Goal: Transaction & Acquisition: Purchase product/service

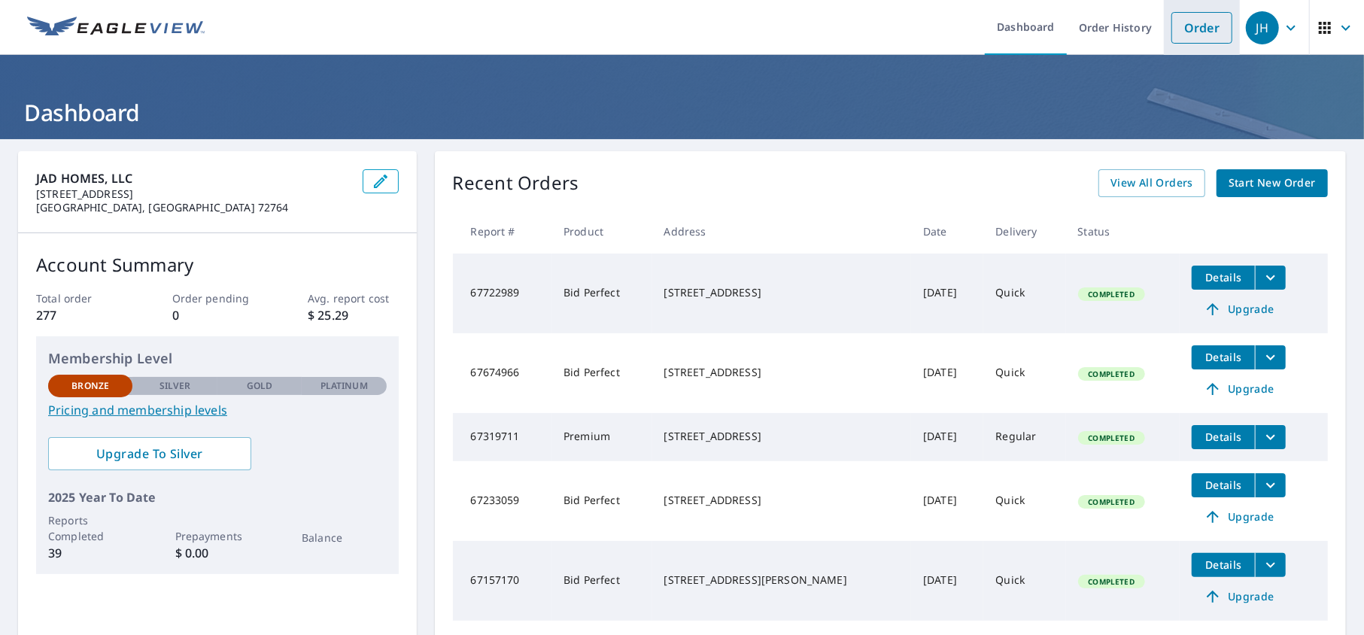
click at [1177, 24] on link "Order" at bounding box center [1201, 28] width 61 height 32
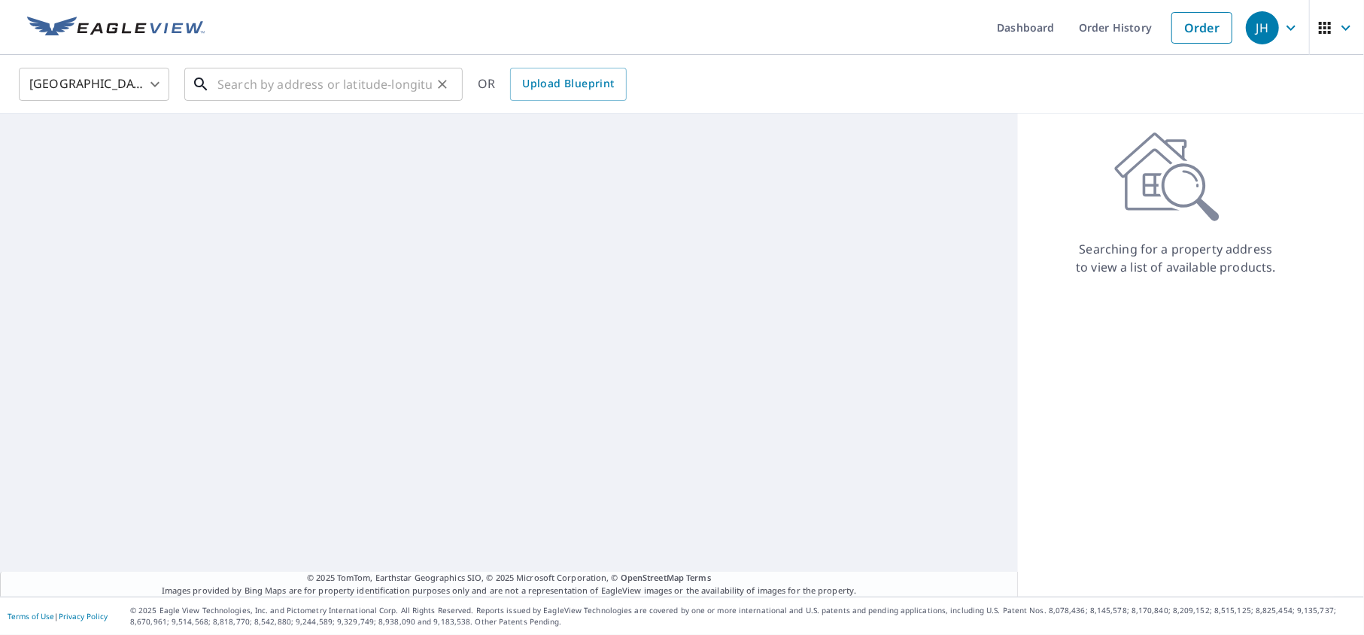
click at [305, 94] on input "text" at bounding box center [324, 84] width 214 height 42
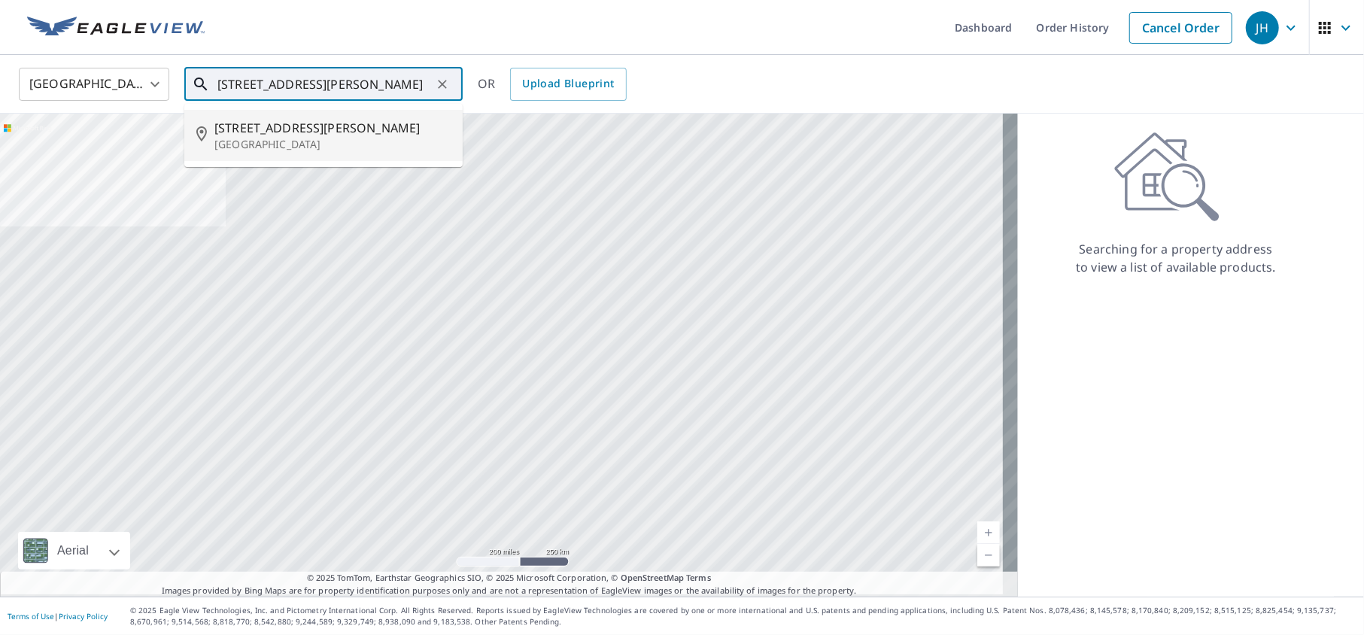
click at [293, 137] on span "[STREET_ADDRESS][PERSON_NAME]" at bounding box center [332, 128] width 236 height 18
type input "[STREET_ADDRESS][PERSON_NAME]"
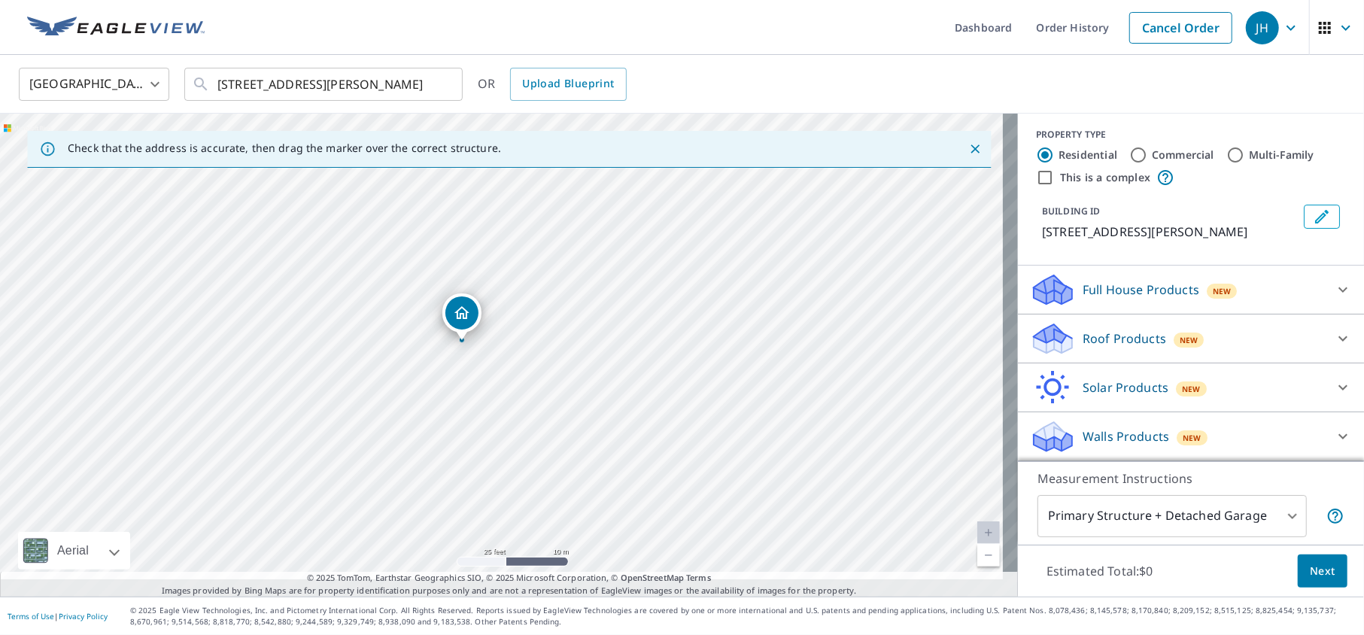
scroll to position [63, 0]
click at [1324, 320] on div at bounding box center [1342, 338] width 36 height 36
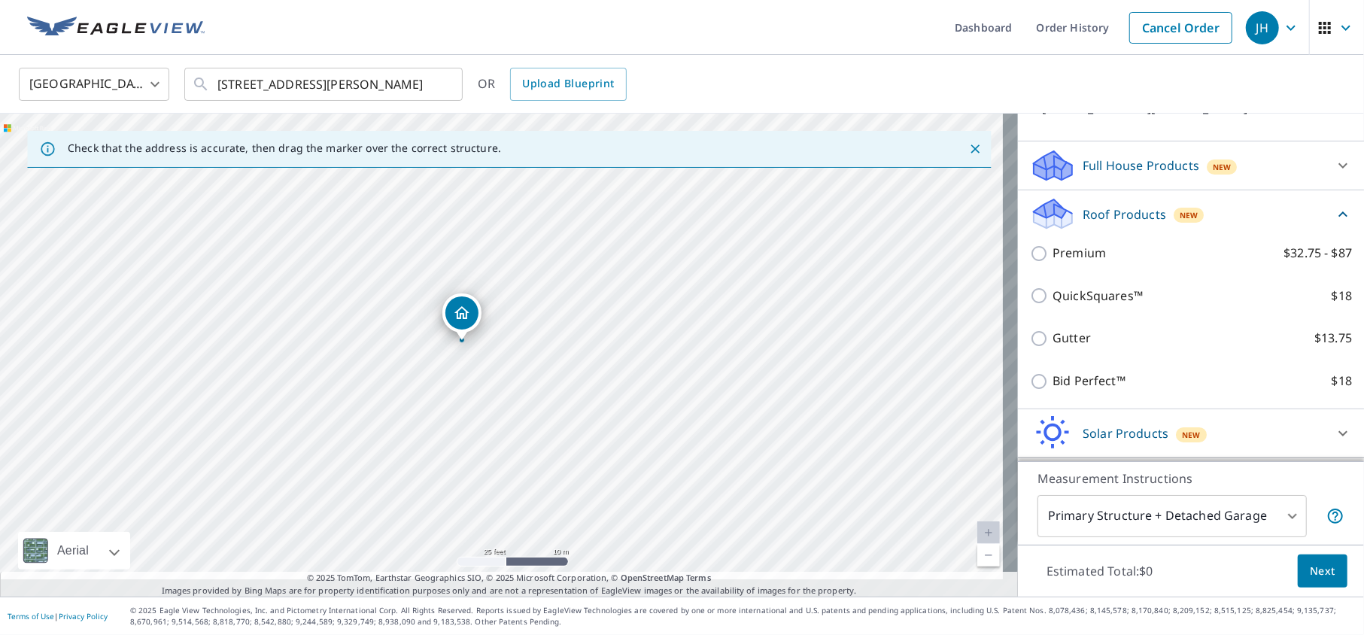
scroll to position [163, 0]
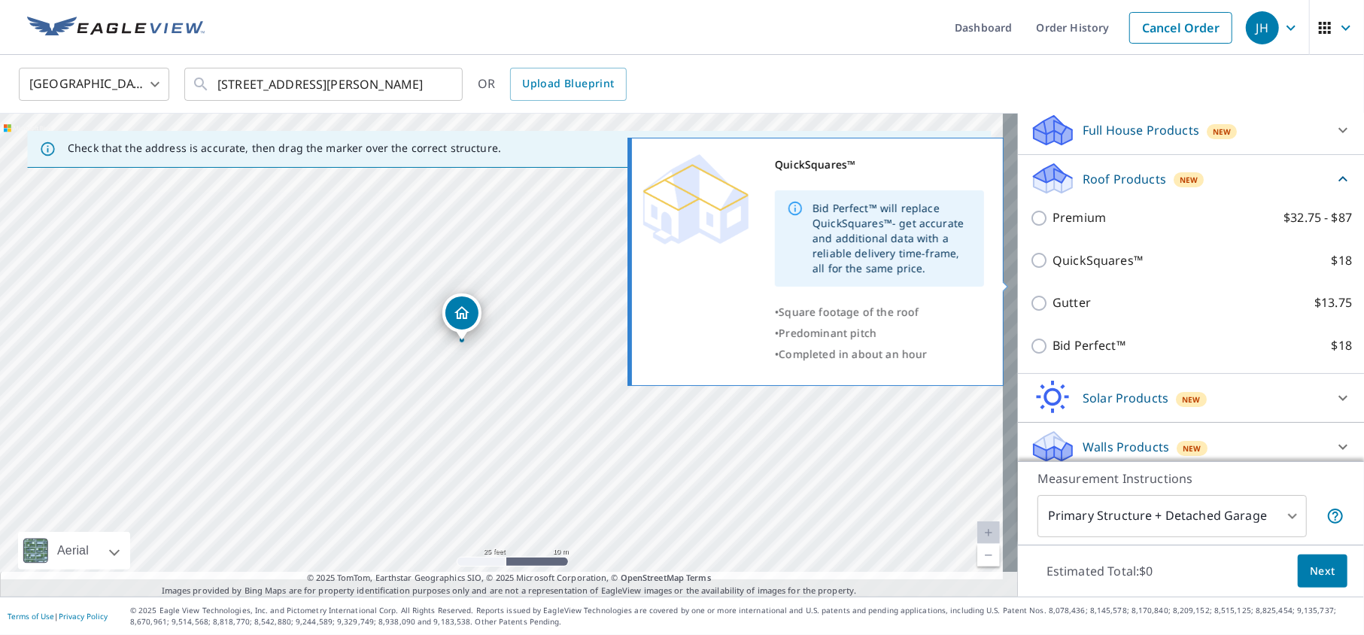
click at [1066, 270] on p "QuickSquares™" at bounding box center [1097, 260] width 90 height 19
click at [1052, 269] on input "QuickSquares™ $18" at bounding box center [1041, 260] width 23 height 18
checkbox input "true"
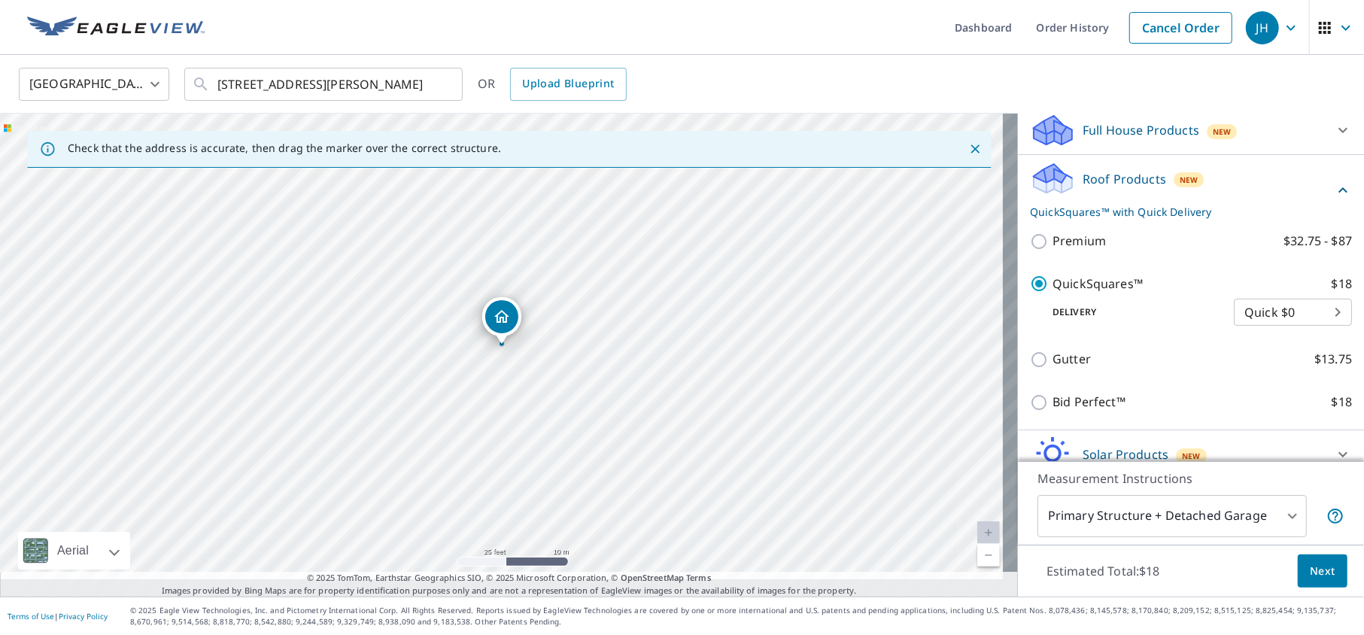
click at [1309, 562] on span "Next" at bounding box center [1322, 571] width 26 height 19
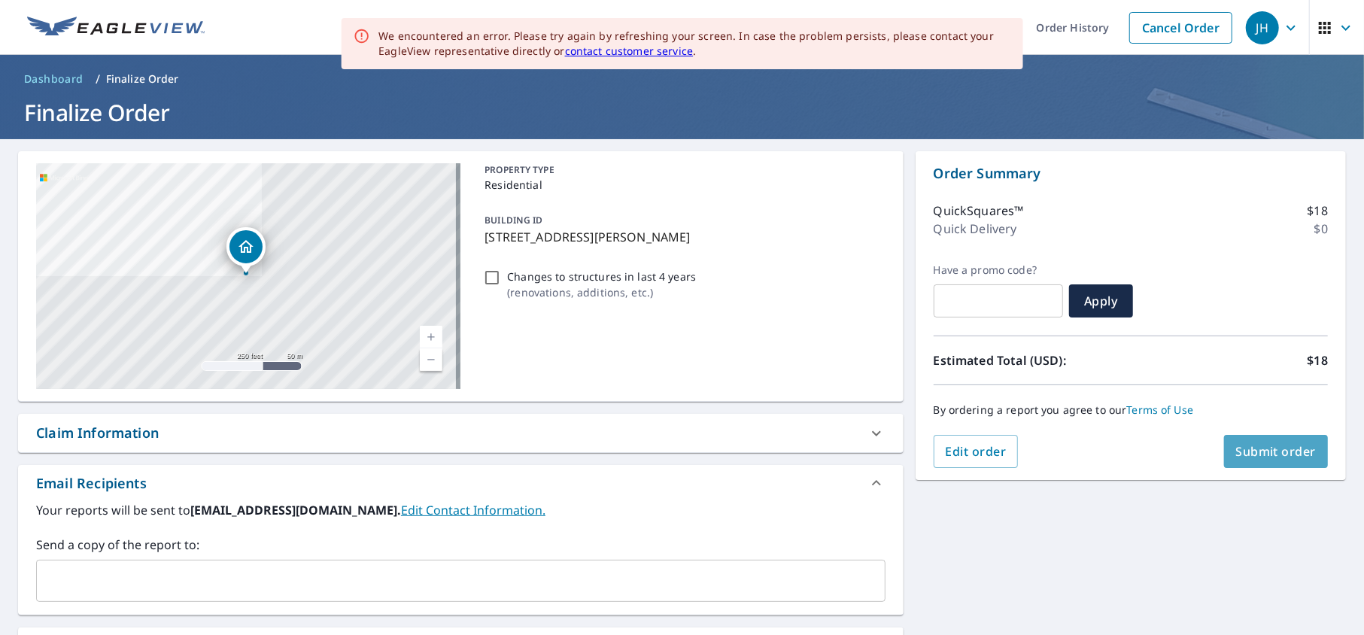
click at [1267, 451] on span "Submit order" at bounding box center [1276, 451] width 80 height 17
checkbox input "true"
